Goal: Task Accomplishment & Management: Manage account settings

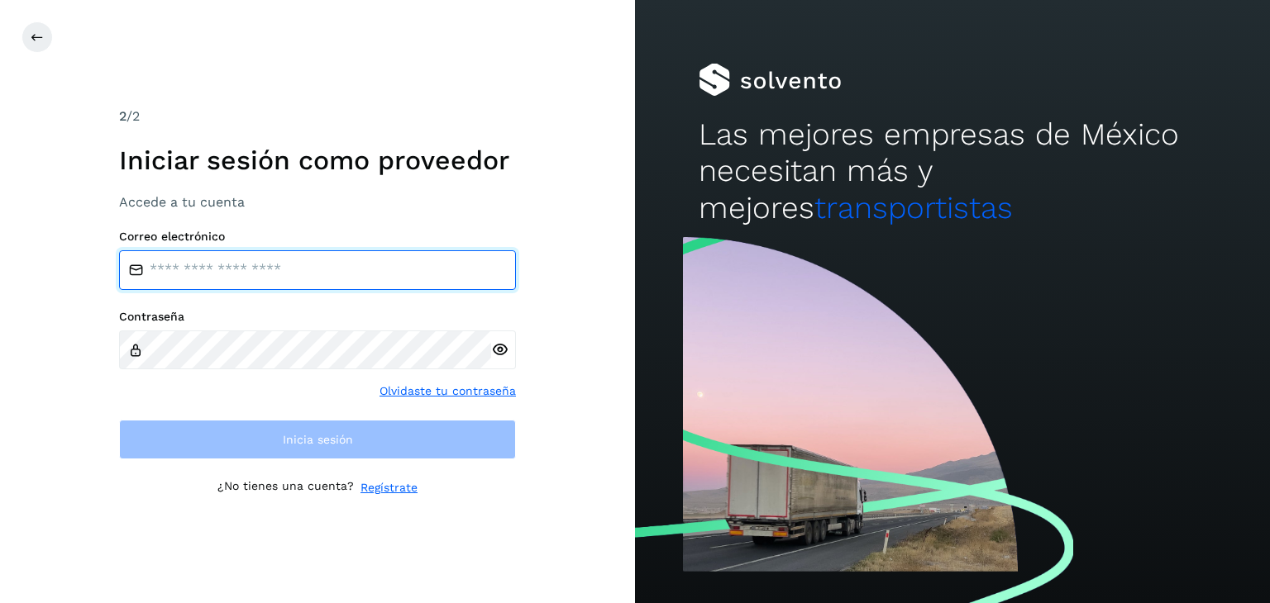
click at [376, 279] on input "email" at bounding box center [317, 270] width 397 height 40
type input "**********"
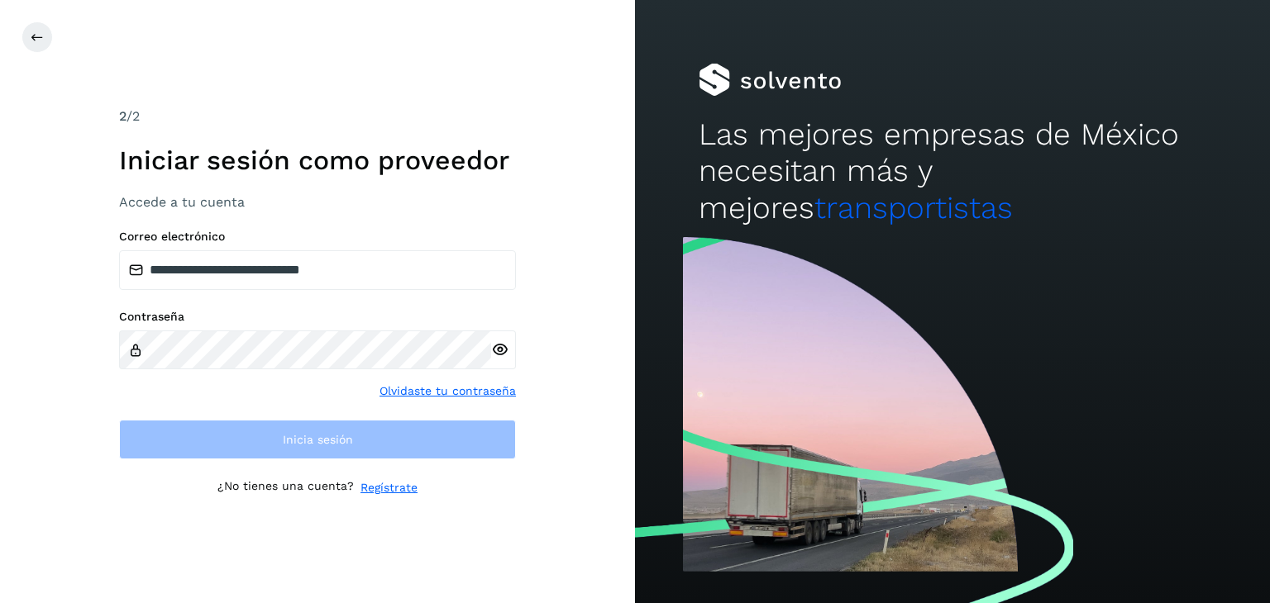
click at [503, 350] on div at bounding box center [503, 351] width 25 height 40
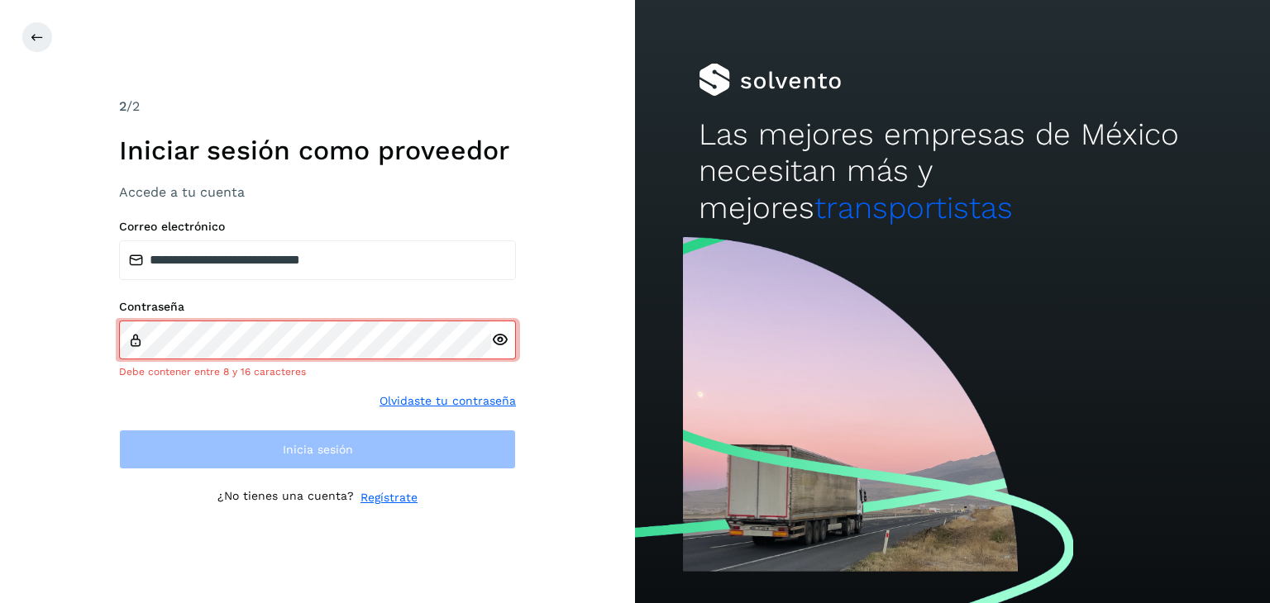
click at [493, 343] on icon at bounding box center [499, 339] width 17 height 17
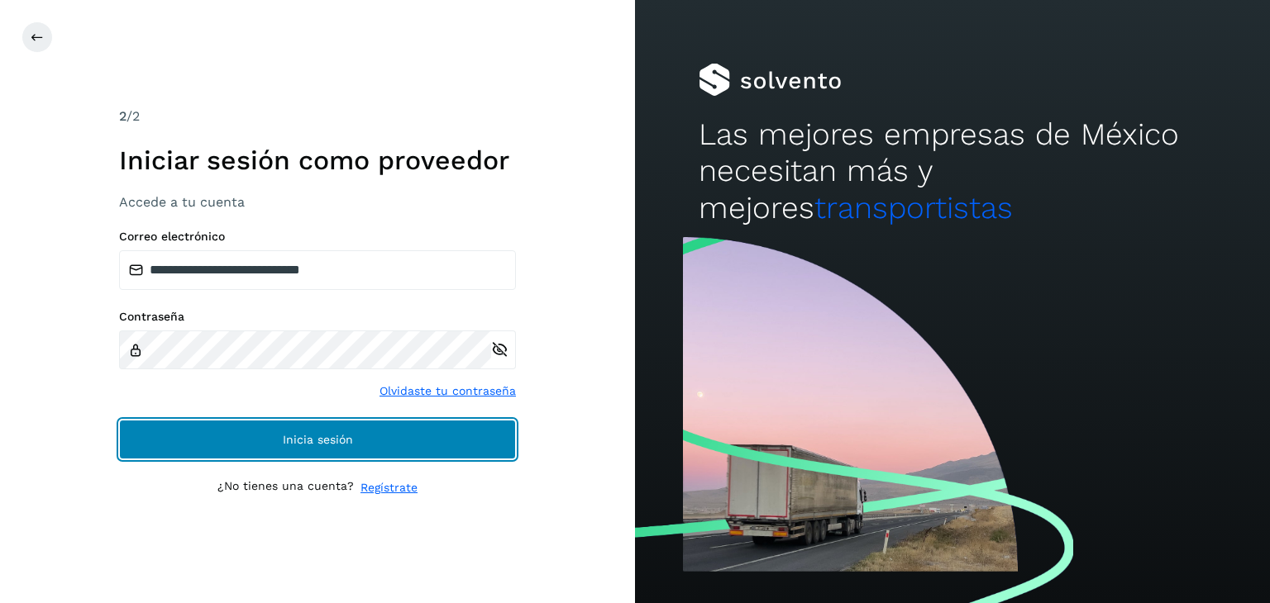
click at [272, 427] on button "Inicia sesión" at bounding box center [317, 440] width 397 height 40
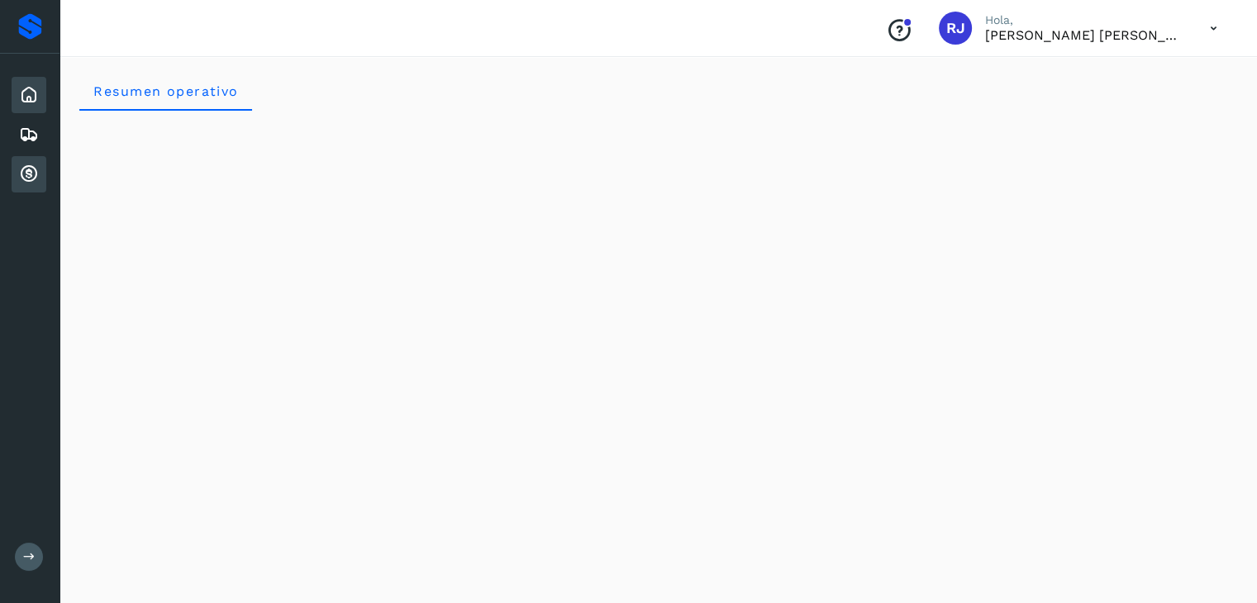
click at [26, 173] on icon at bounding box center [29, 174] width 20 height 20
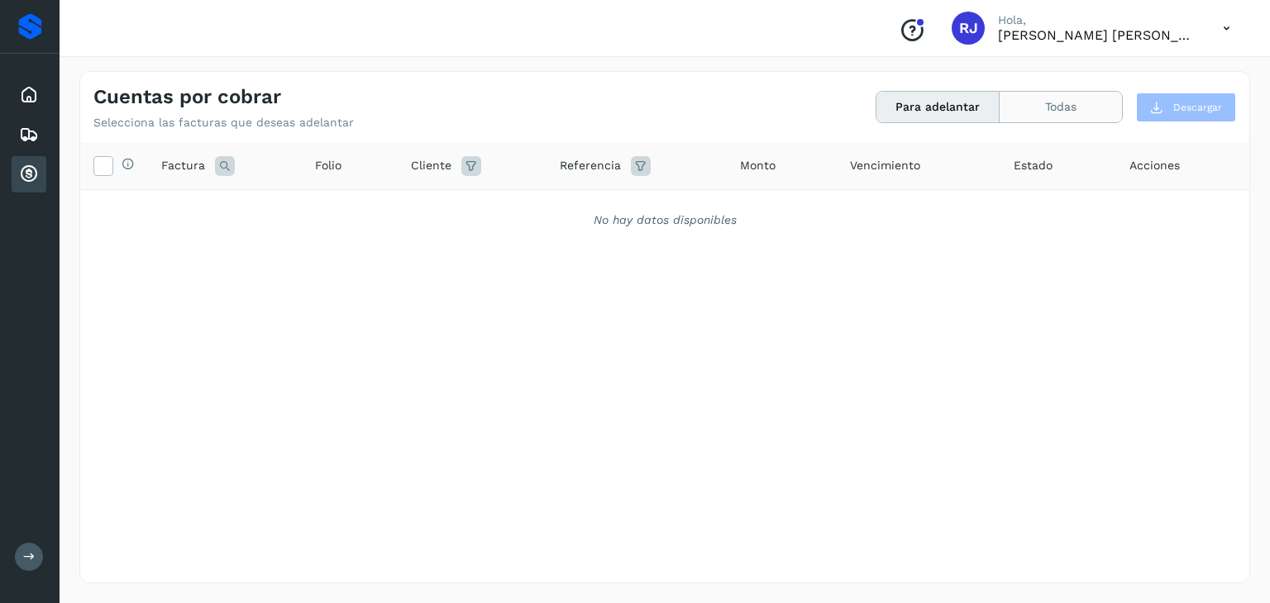
click at [1025, 104] on button "Todas" at bounding box center [1060, 107] width 122 height 31
